Goal: Task Accomplishment & Management: Complete application form

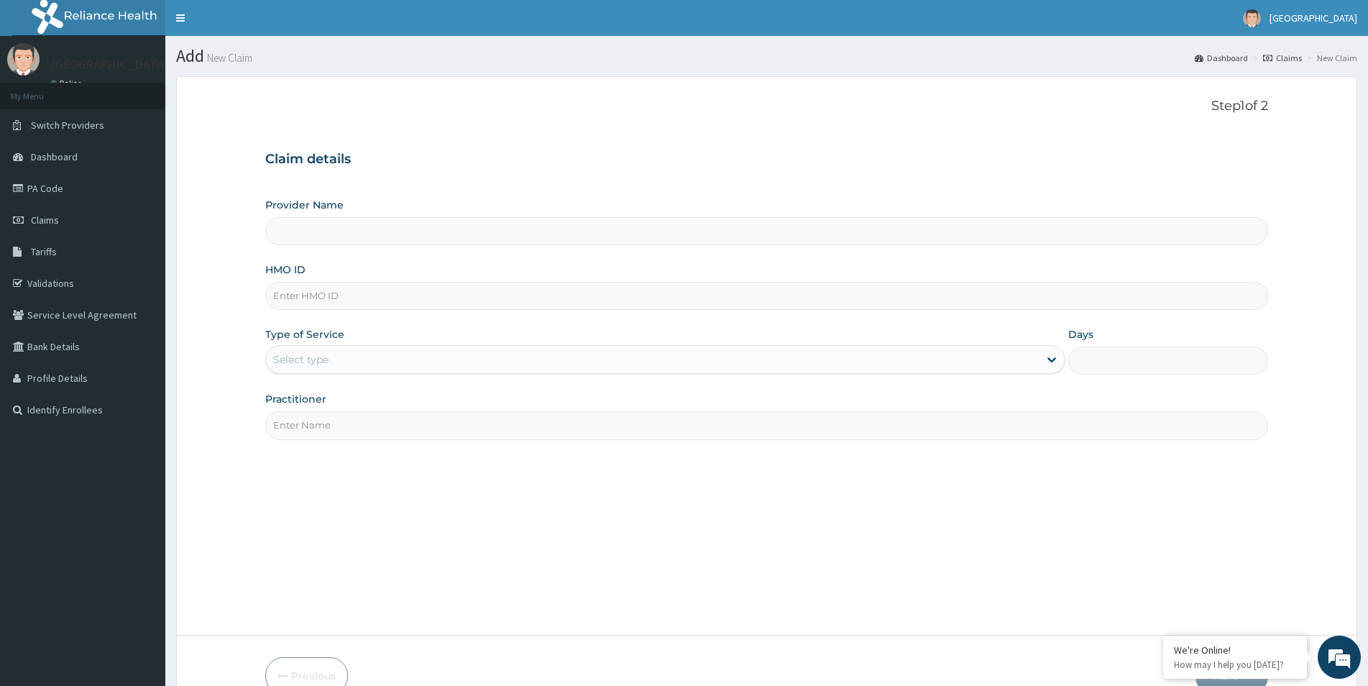
click at [437, 231] on input "Provider Name" at bounding box center [766, 231] width 1003 height 28
type input "[GEOGRAPHIC_DATA]"
click at [422, 301] on input "HMO ID" at bounding box center [766, 296] width 1003 height 28
paste input "stz/10094/a"
type input "STZ/10094/A"
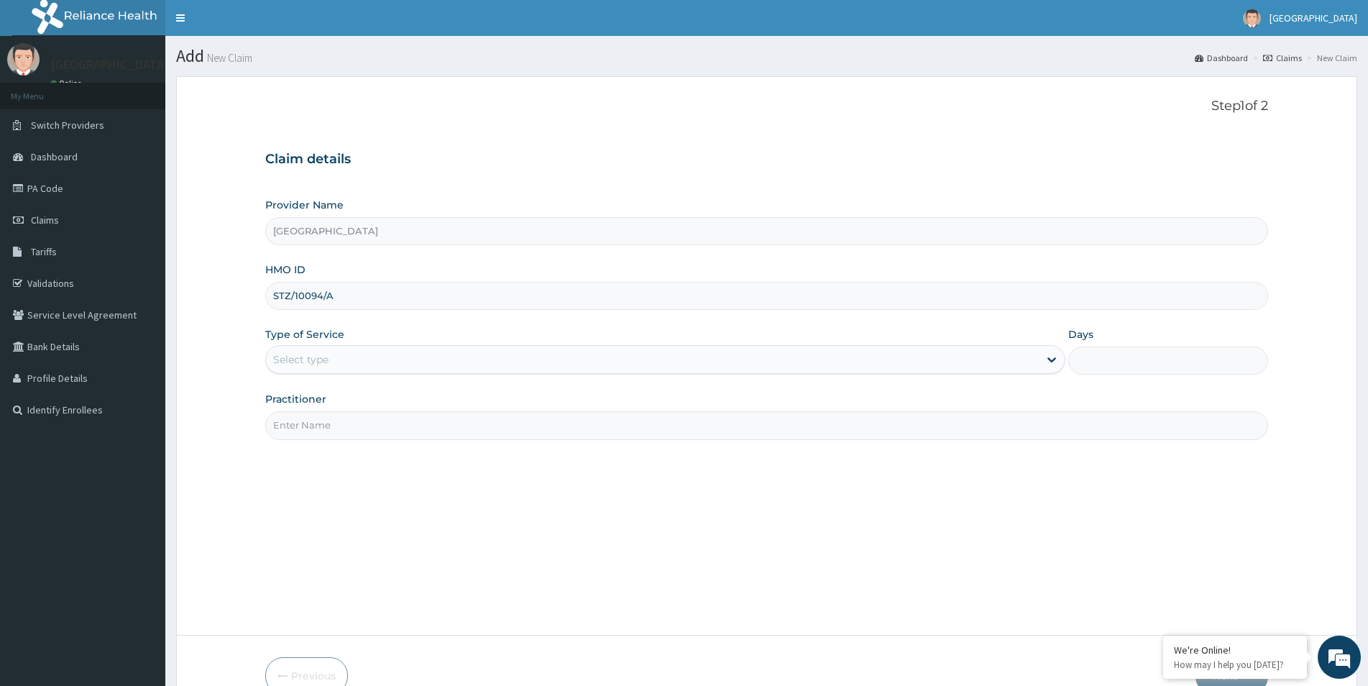
click at [406, 362] on div "Select type" at bounding box center [652, 359] width 773 height 23
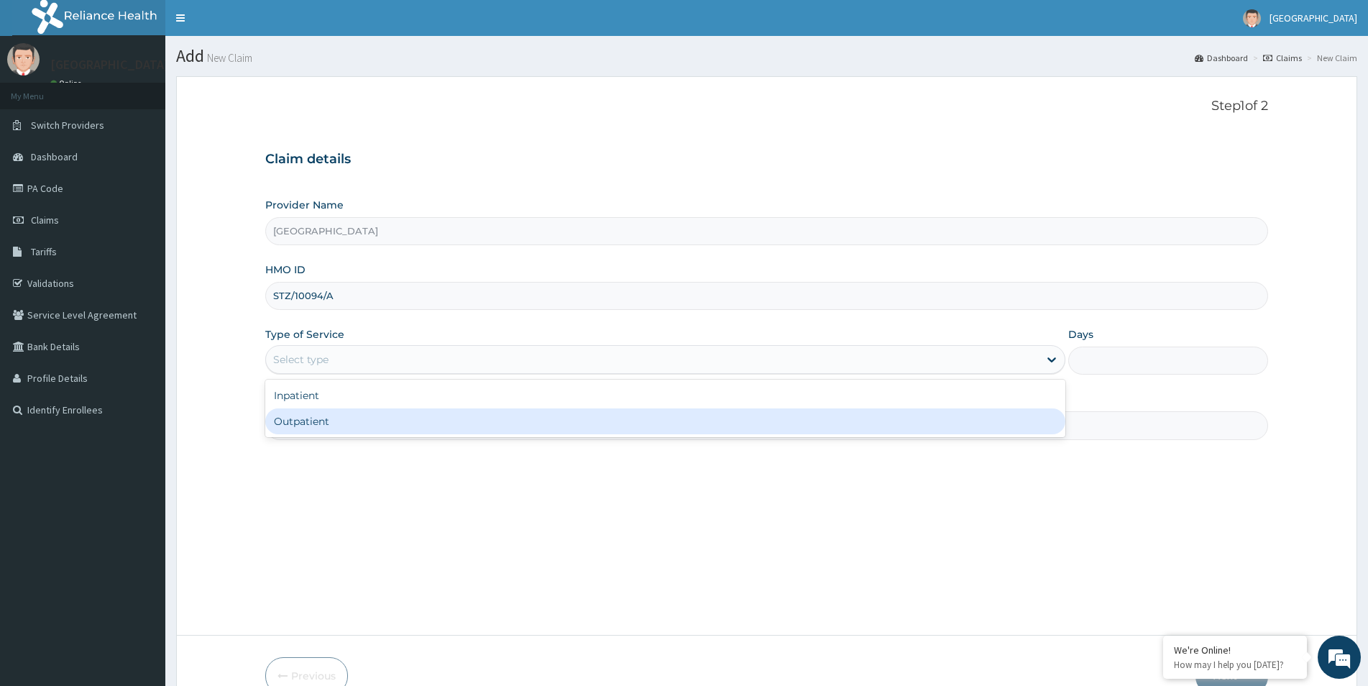
click at [385, 416] on div "Outpatient" at bounding box center [665, 421] width 800 height 26
type input "1"
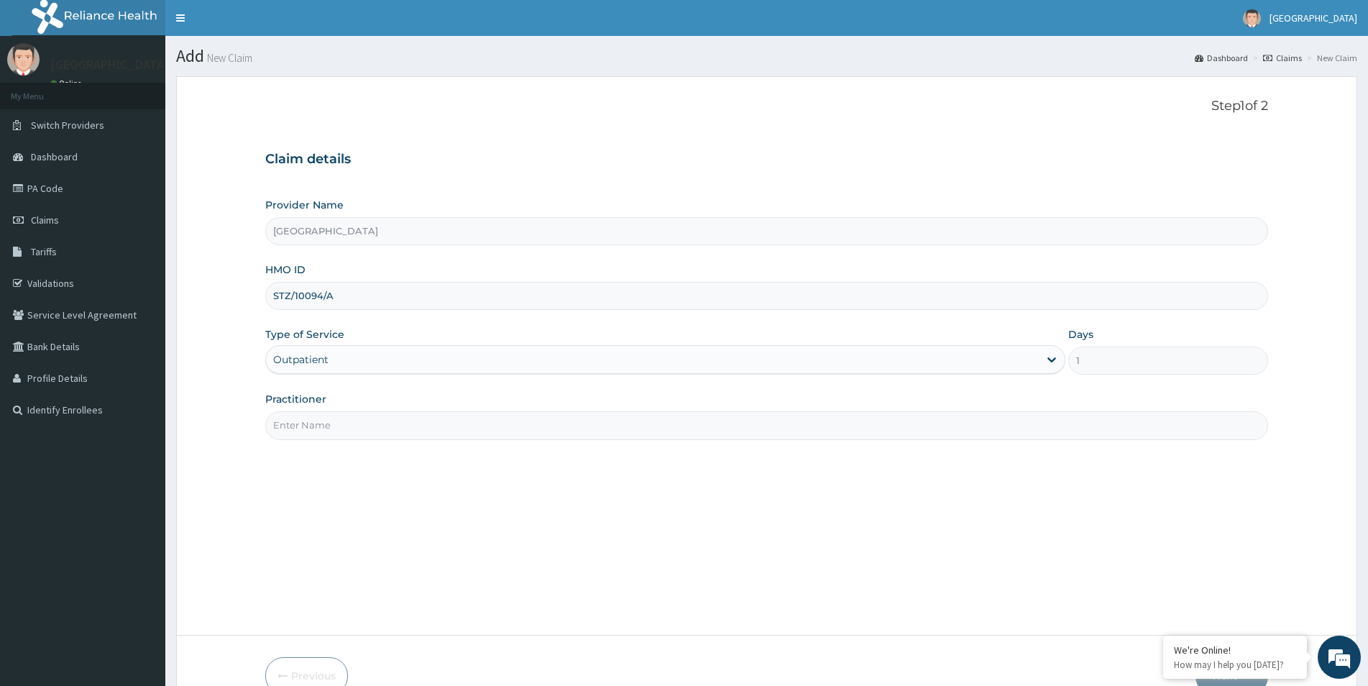
click at [400, 429] on input "Practitioner" at bounding box center [766, 425] width 1003 height 28
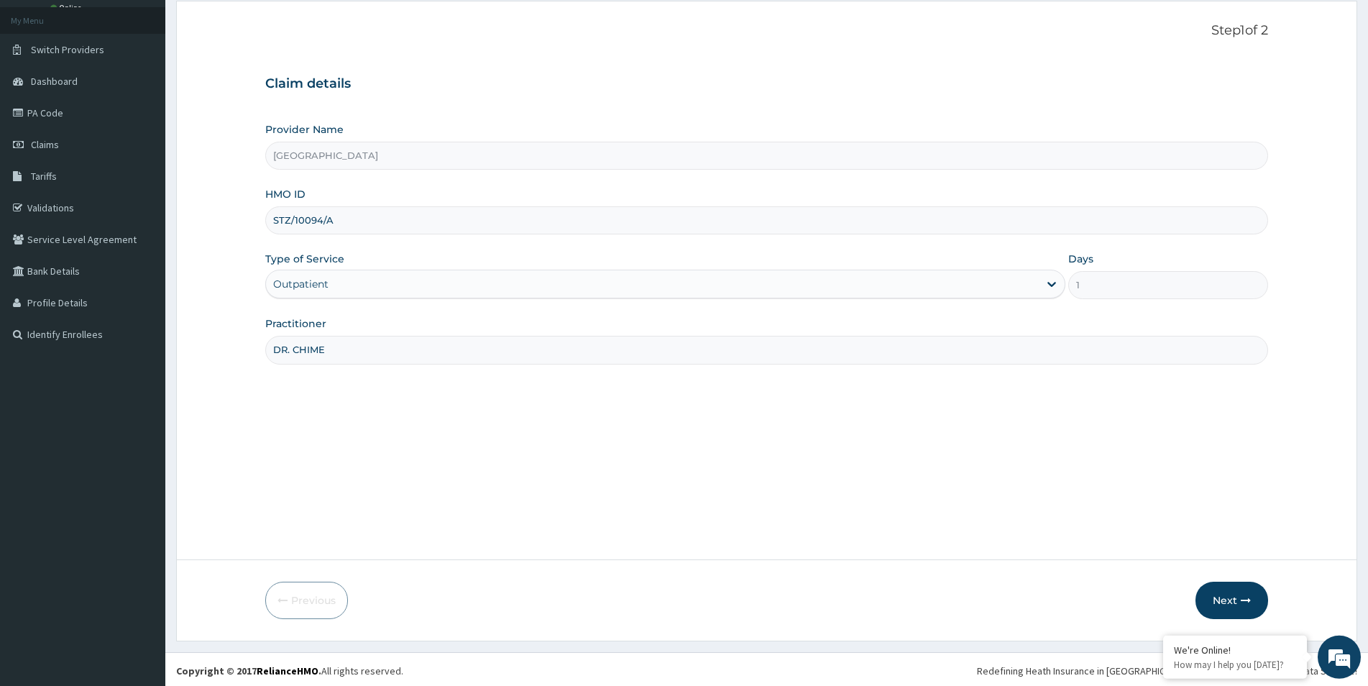
scroll to position [78, 0]
type input "DR. CHIME"
click at [1224, 603] on button "Next" at bounding box center [1232, 597] width 73 height 37
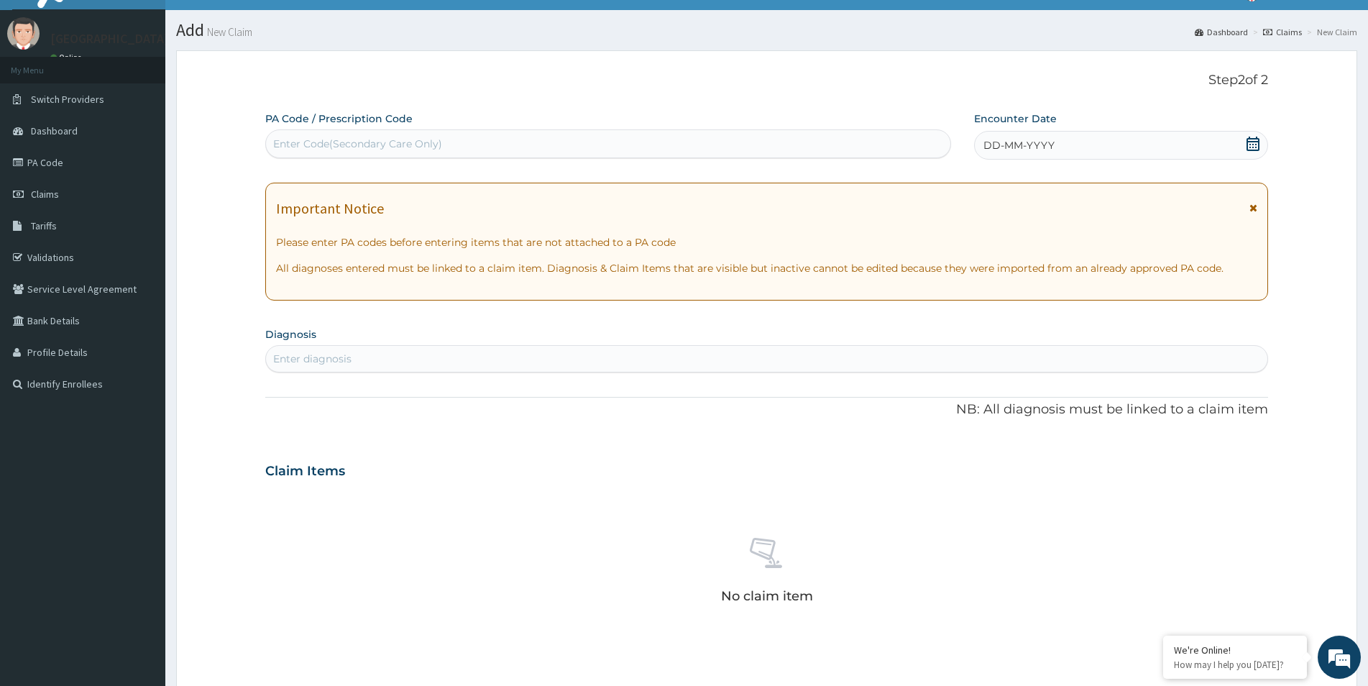
scroll to position [0, 0]
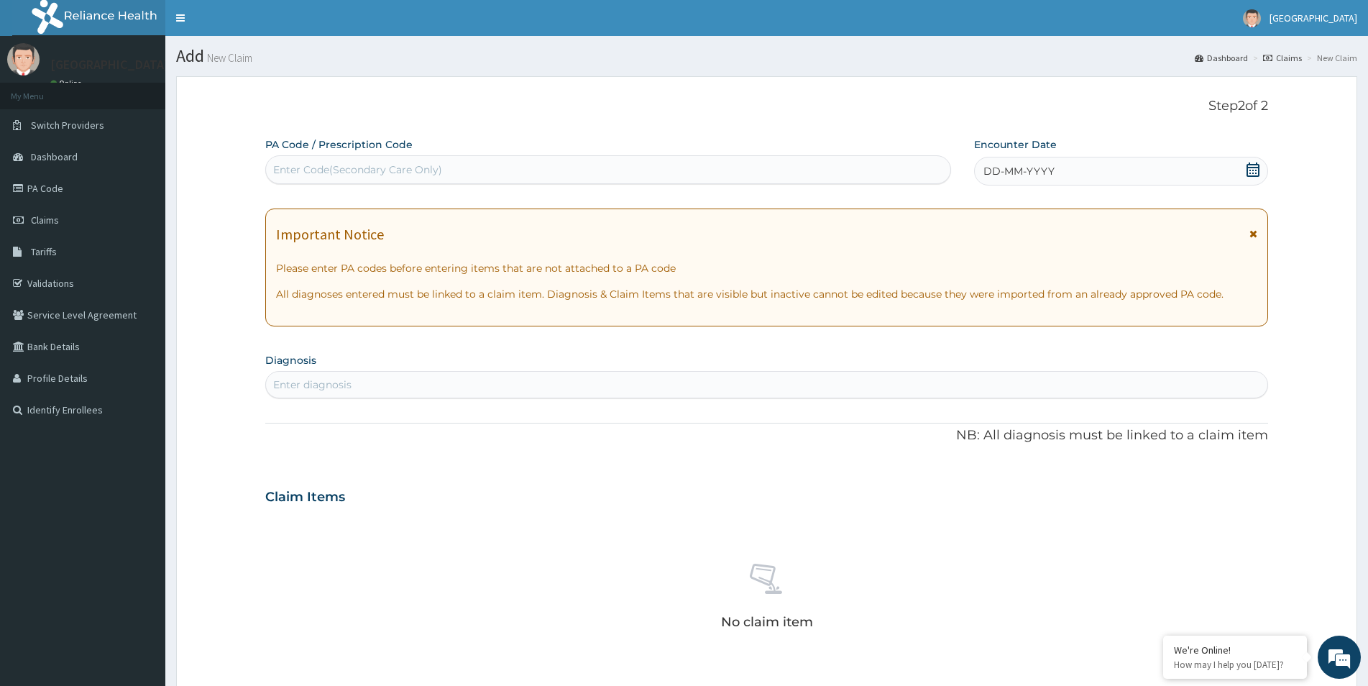
click at [716, 165] on div "Enter Code(Secondary Care Only)" at bounding box center [608, 169] width 684 height 23
paste input "STZ/10094/A"
type input "STZ/10094/A"
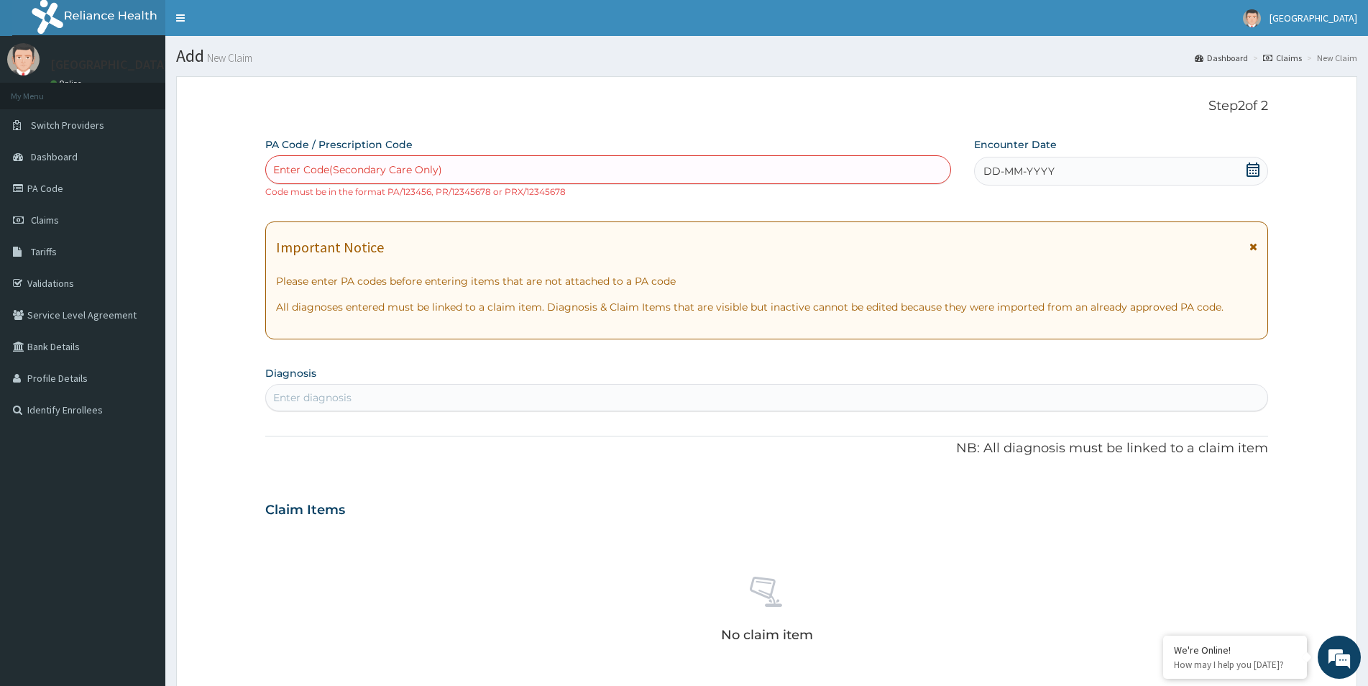
click at [349, 168] on div "Enter Code(Secondary Care Only)" at bounding box center [357, 169] width 169 height 14
paste input "PA/DB833D"
type input "PA/DB833D"
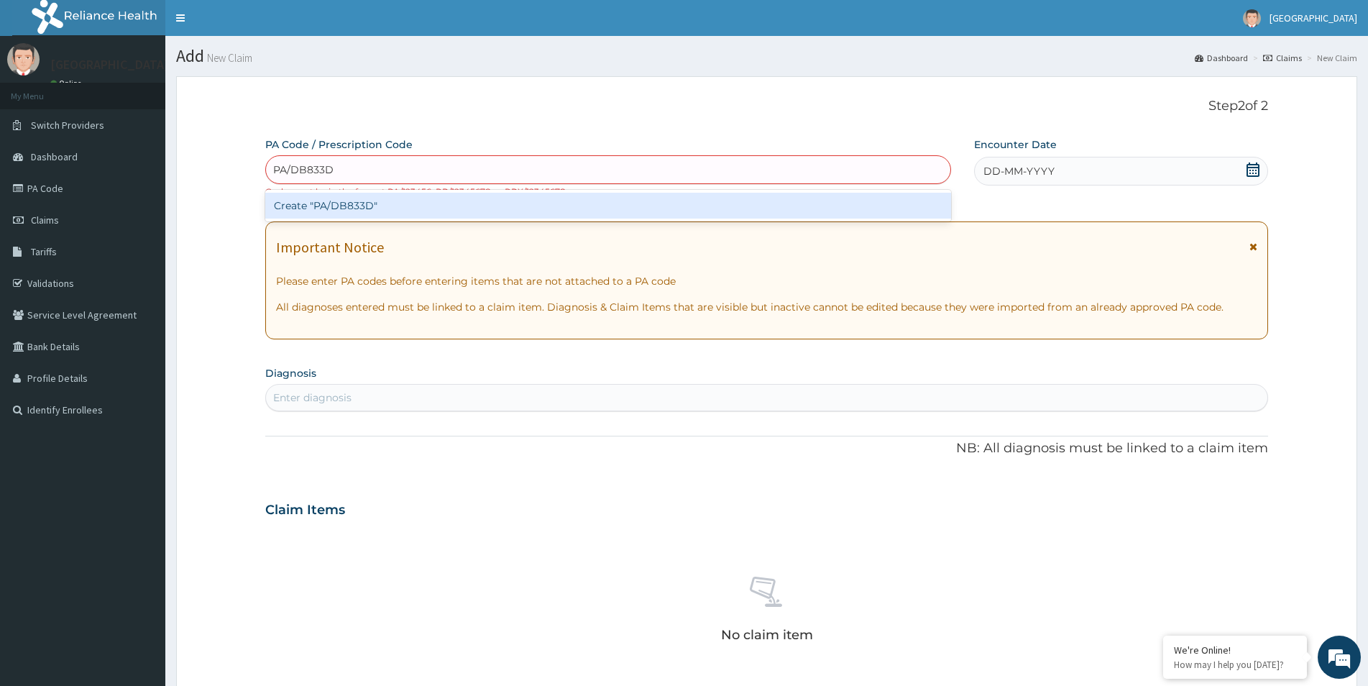
click at [337, 208] on div "Create "PA/DB833D"" at bounding box center [608, 206] width 686 height 26
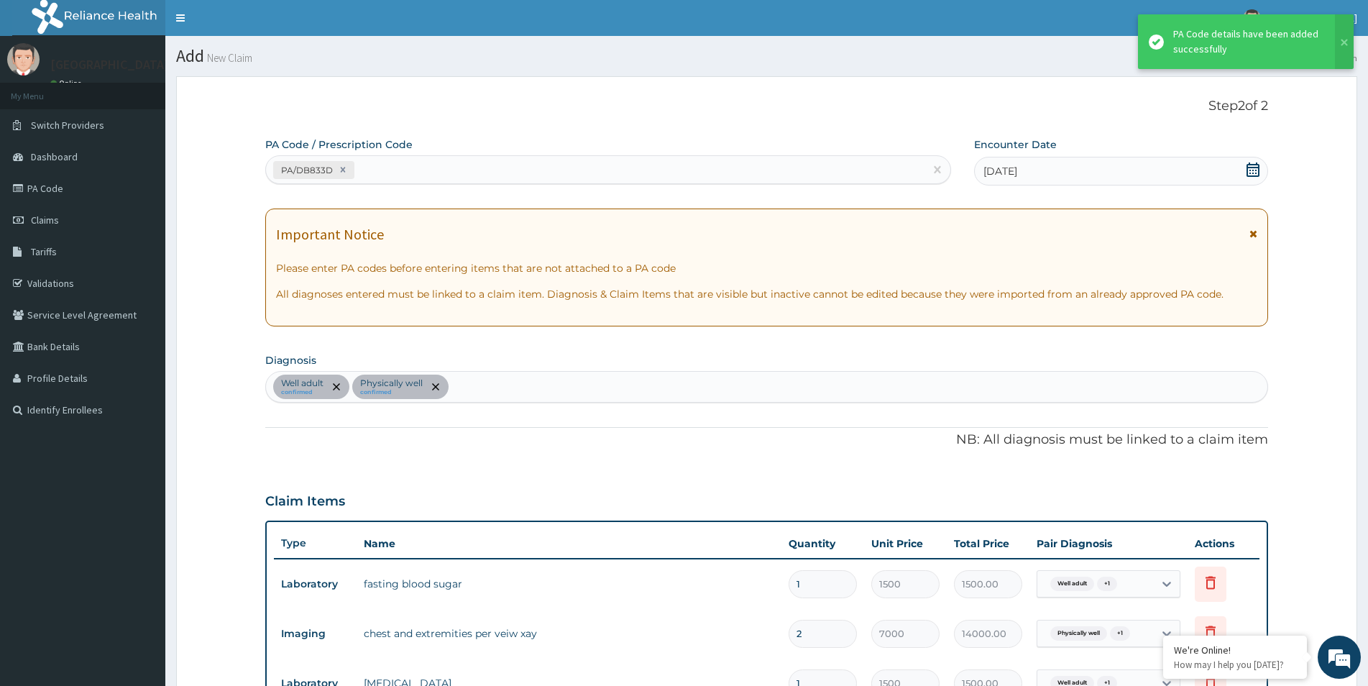
scroll to position [489, 0]
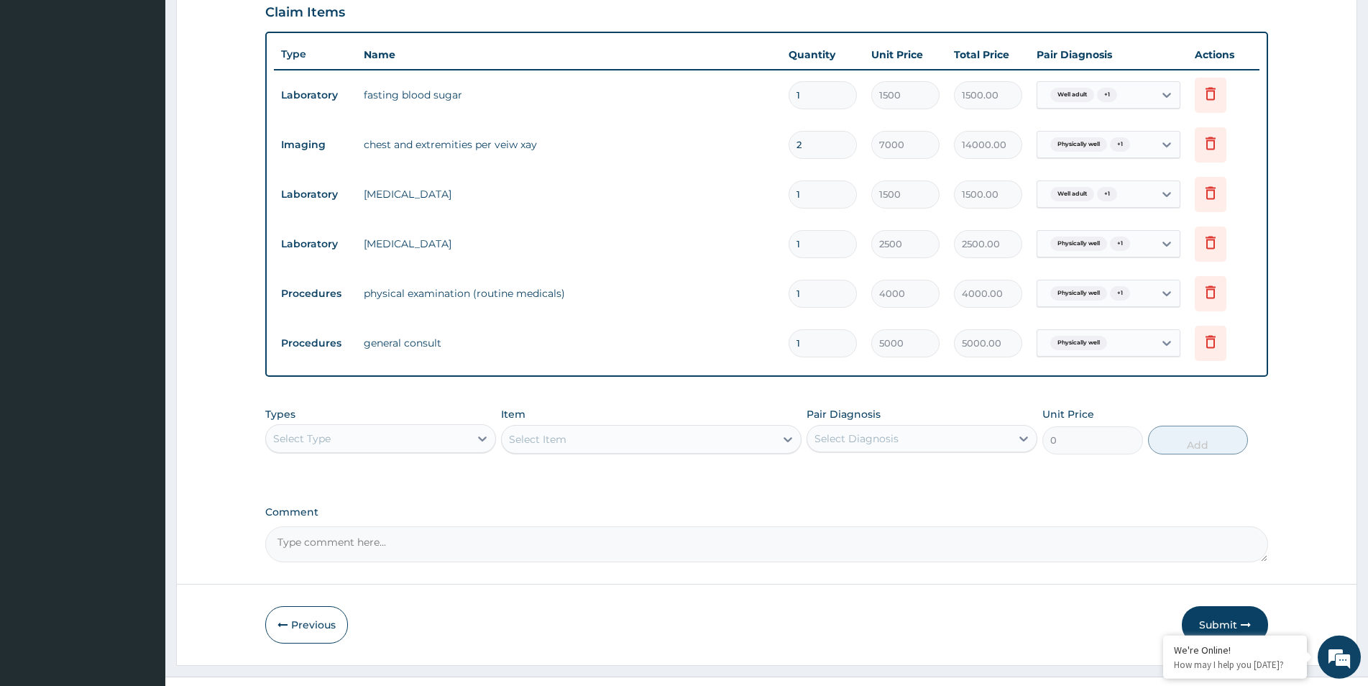
click at [395, 446] on div "Select Type" at bounding box center [367, 438] width 203 height 23
click at [389, 526] on div "Procedures" at bounding box center [380, 526] width 231 height 26
click at [671, 437] on div "Select Item" at bounding box center [651, 439] width 301 height 29
click at [715, 443] on div "Select Item" at bounding box center [651, 439] width 301 height 29
click at [716, 443] on div "Select Item" at bounding box center [651, 439] width 301 height 29
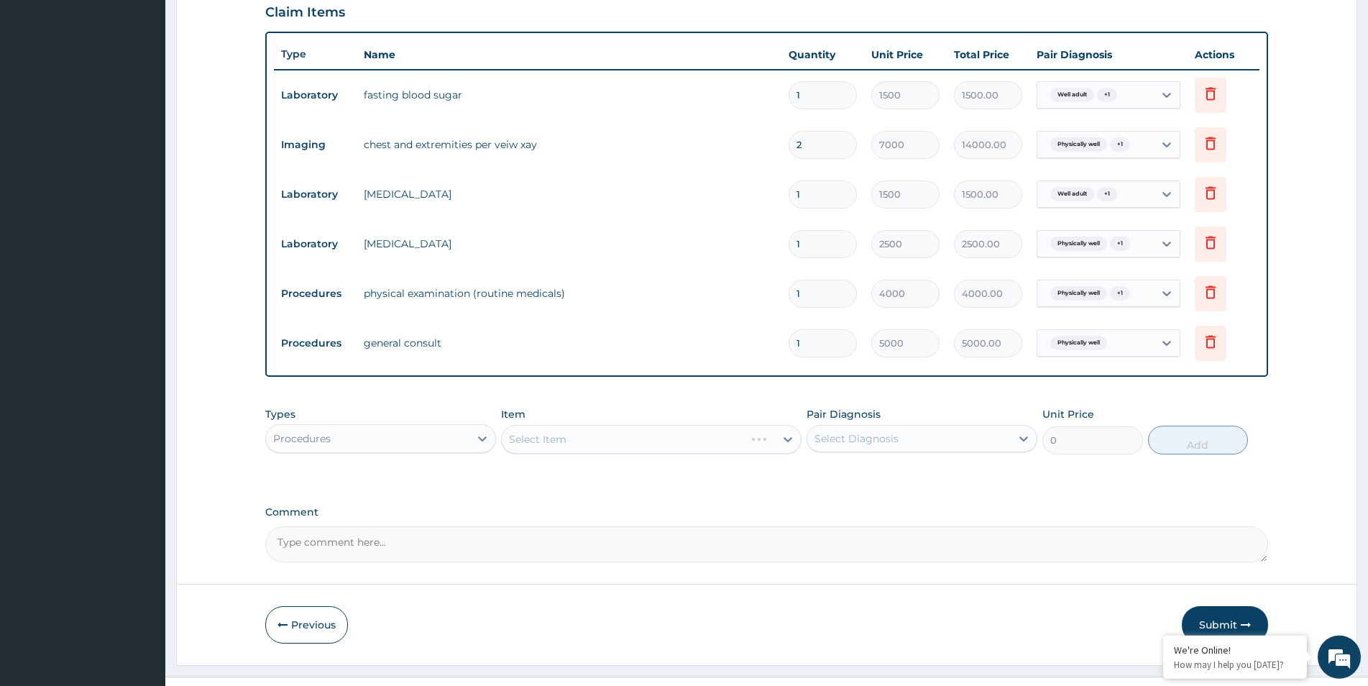
click at [736, 438] on div "Select Item" at bounding box center [651, 439] width 301 height 29
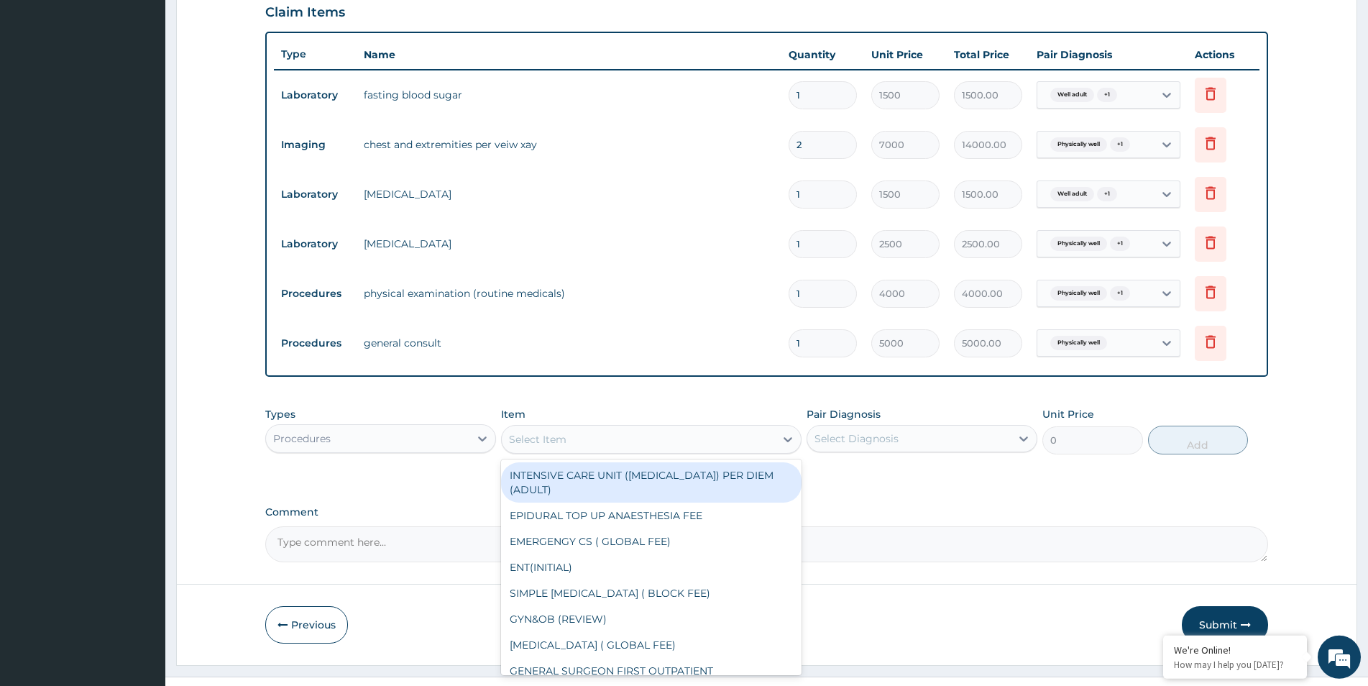
click at [730, 444] on div "Select Item" at bounding box center [638, 439] width 273 height 23
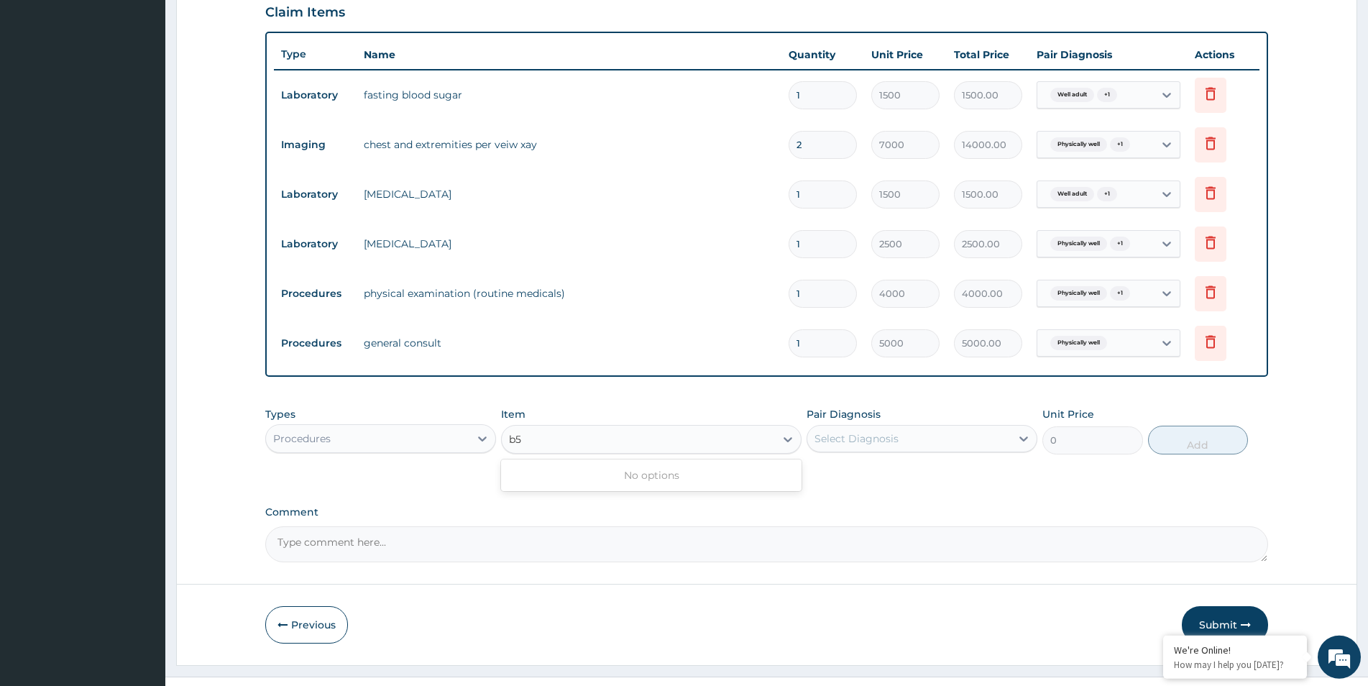
type input "b"
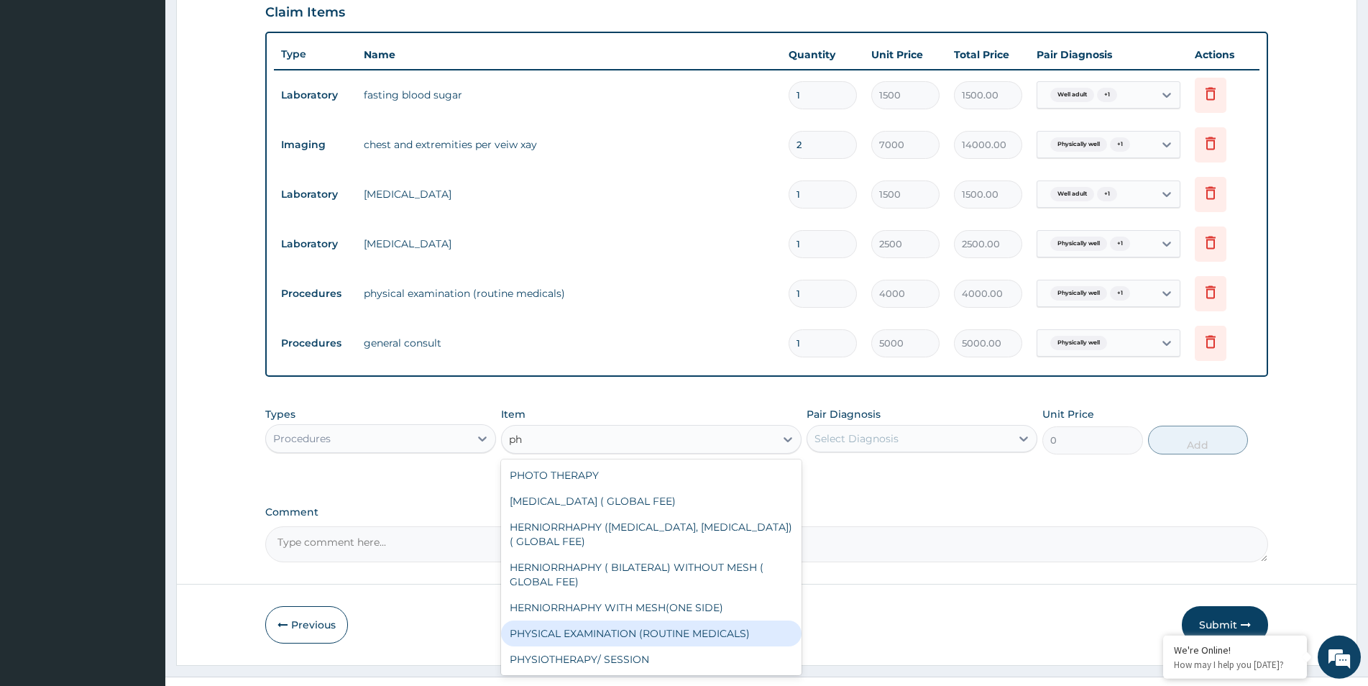
type input "p"
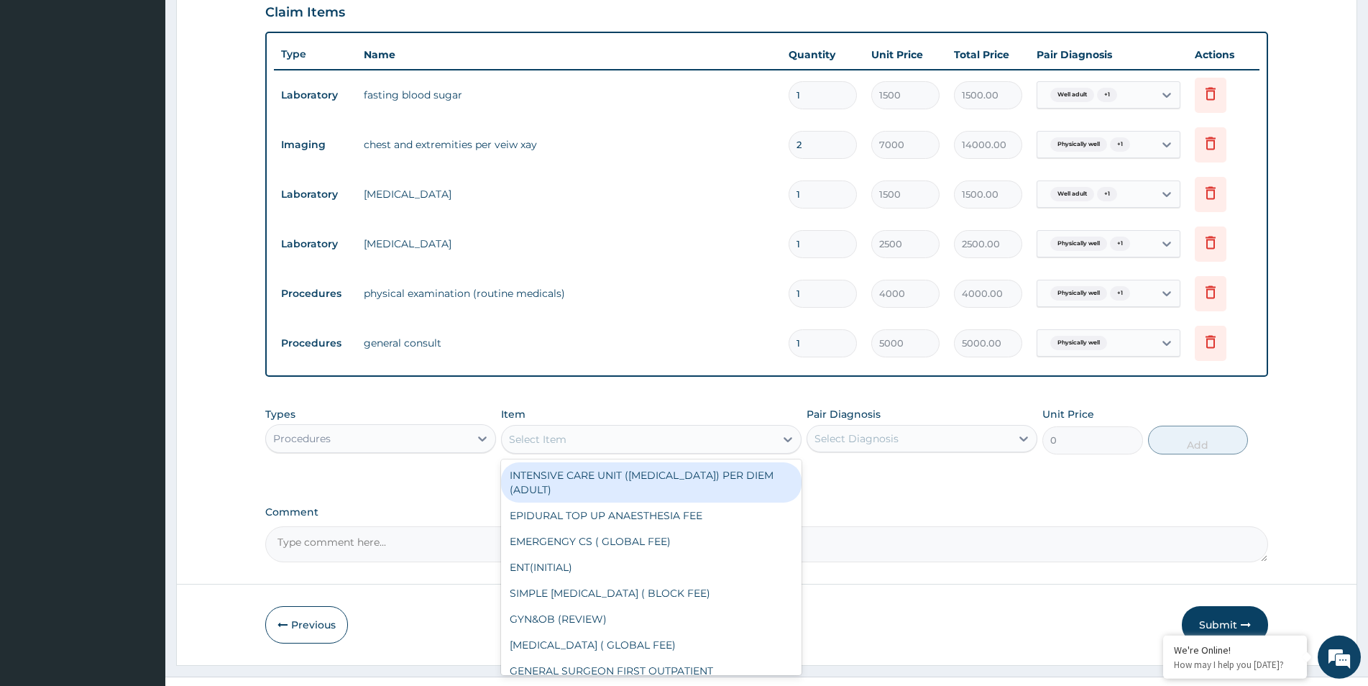
click at [1253, 508] on label "Comment" at bounding box center [766, 512] width 1003 height 12
click at [1253, 526] on textarea "Comment" at bounding box center [766, 544] width 1003 height 36
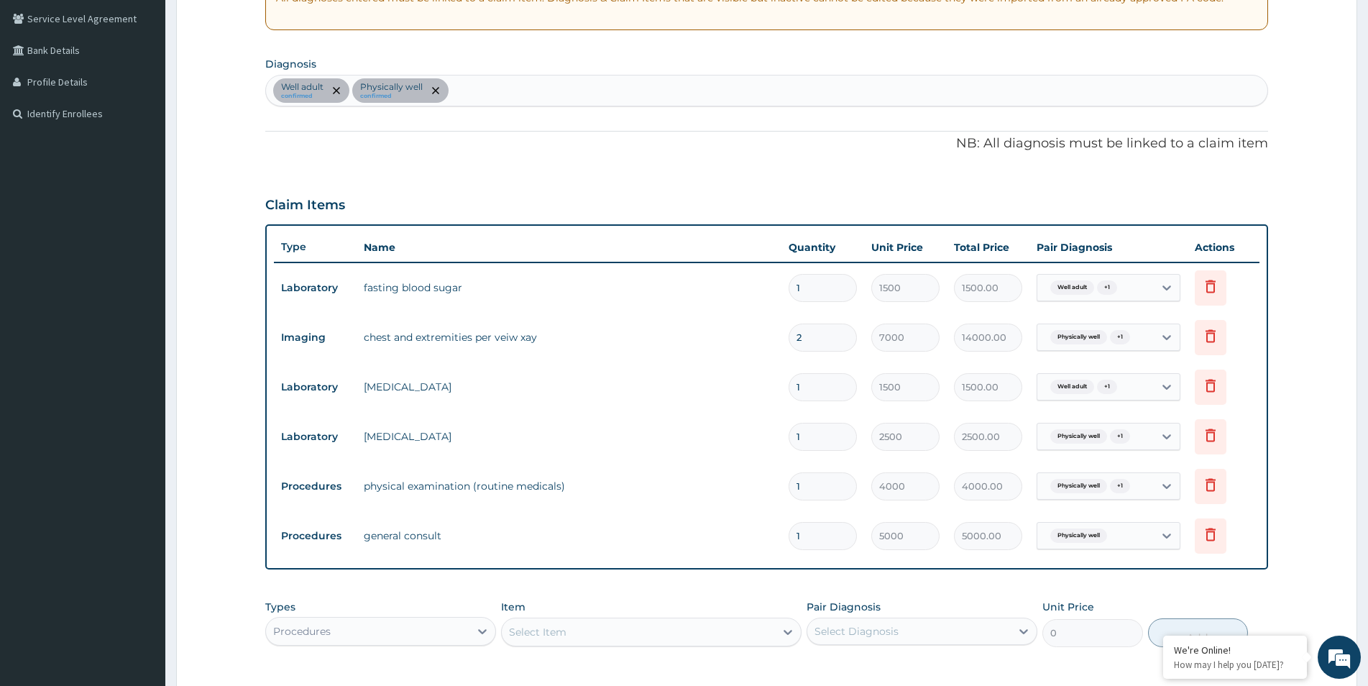
scroll to position [516, 0]
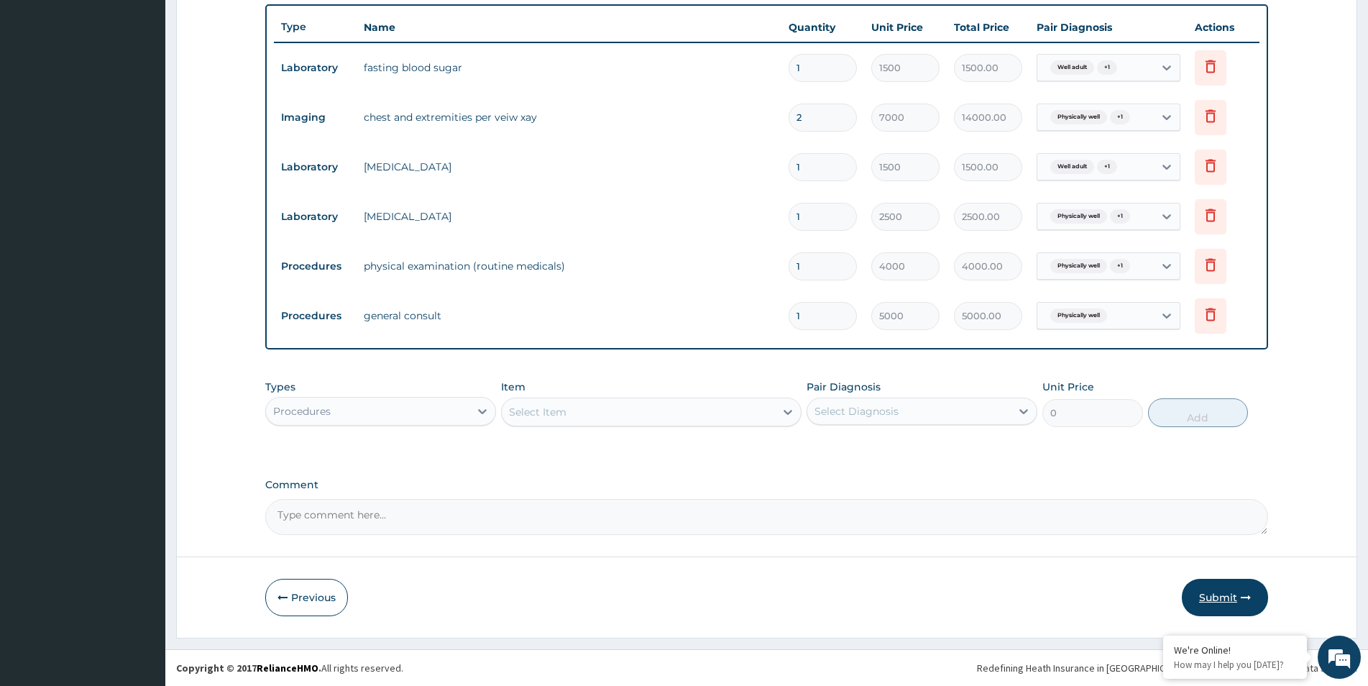
click at [1248, 602] on icon "button" at bounding box center [1246, 597] width 10 height 10
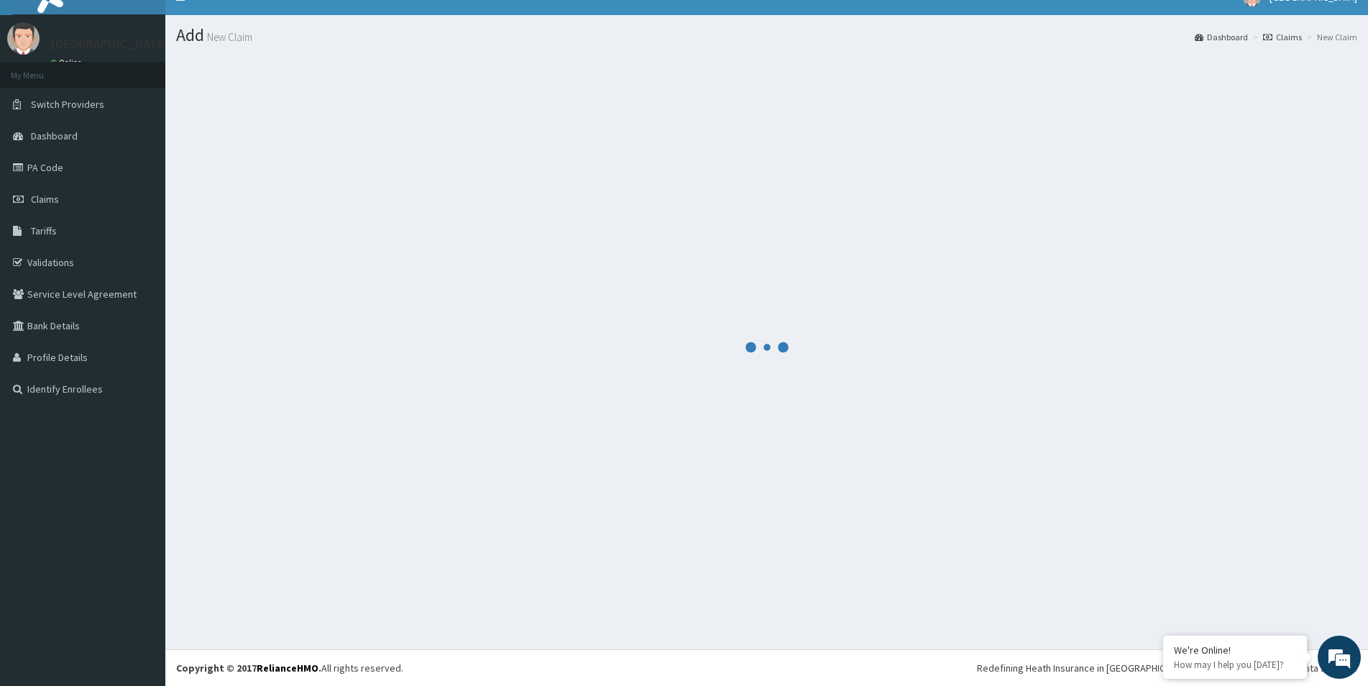
scroll to position [21, 0]
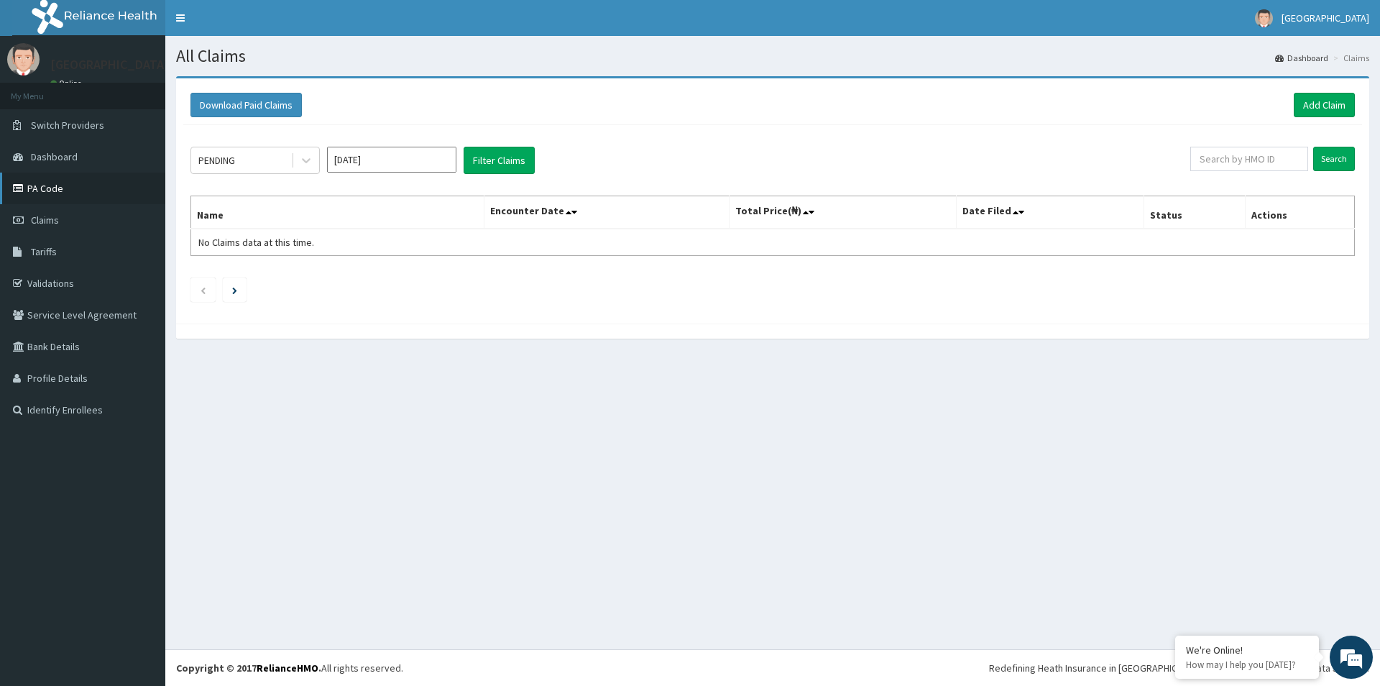
click at [59, 191] on link "PA Code" at bounding box center [82, 189] width 165 height 32
click at [352, 160] on input "Sep 2025" at bounding box center [391, 160] width 129 height 26
click at [392, 278] on div "Aug" at bounding box center [391, 279] width 29 height 27
type input "Aug 2025"
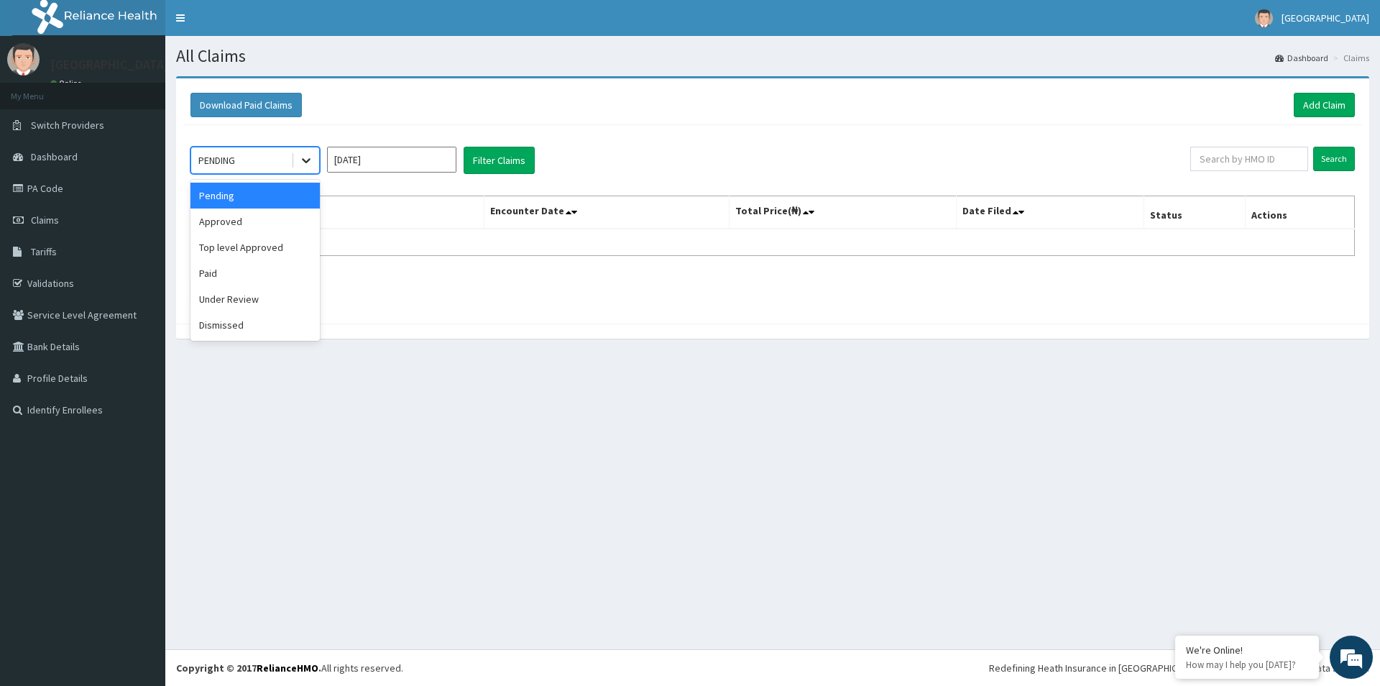
click at [305, 159] on icon at bounding box center [306, 160] width 14 height 14
click at [276, 193] on div "Pending" at bounding box center [255, 196] width 129 height 26
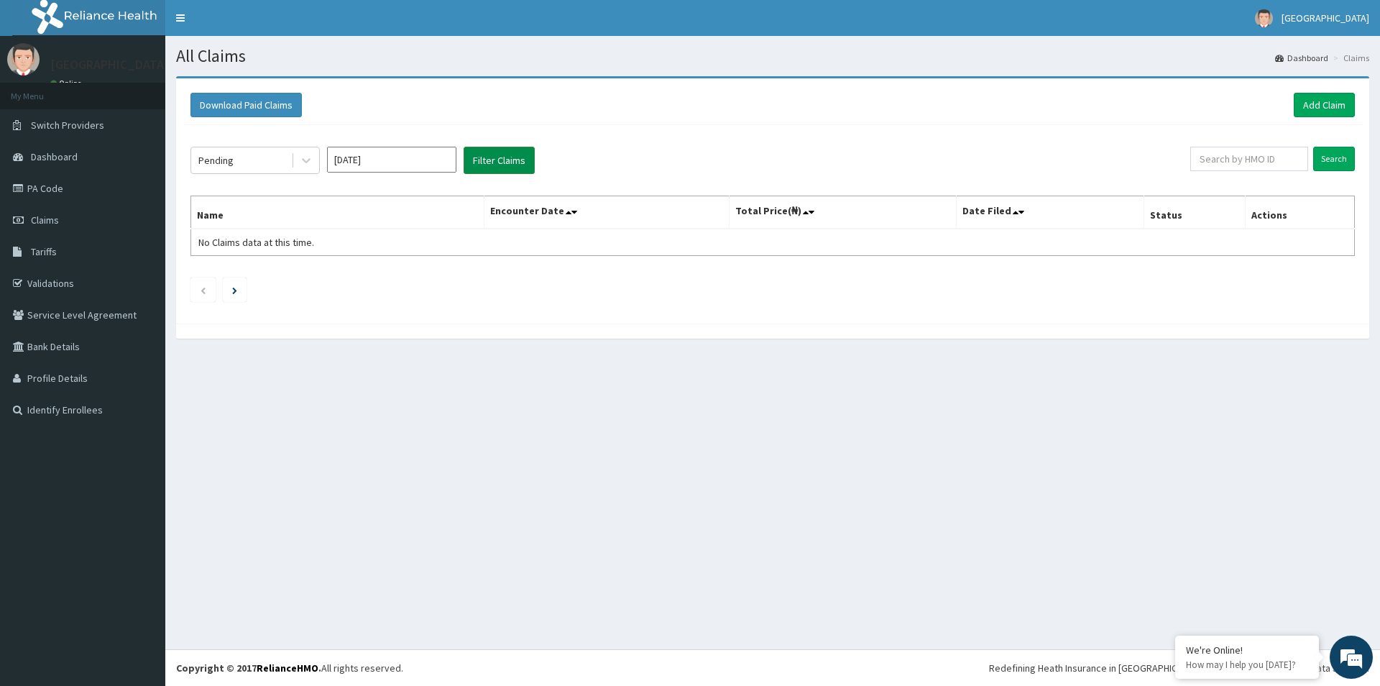
click at [490, 167] on button "Filter Claims" at bounding box center [499, 160] width 71 height 27
